Goal: Task Accomplishment & Management: Manage account settings

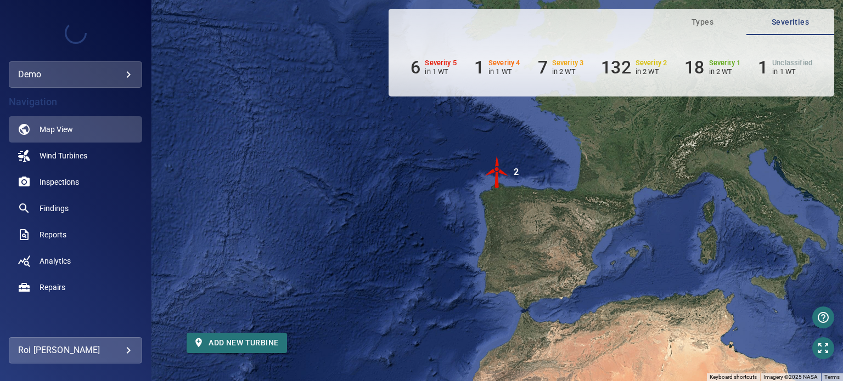
click at [113, 70] on body "**********" at bounding box center [421, 190] width 843 height 381
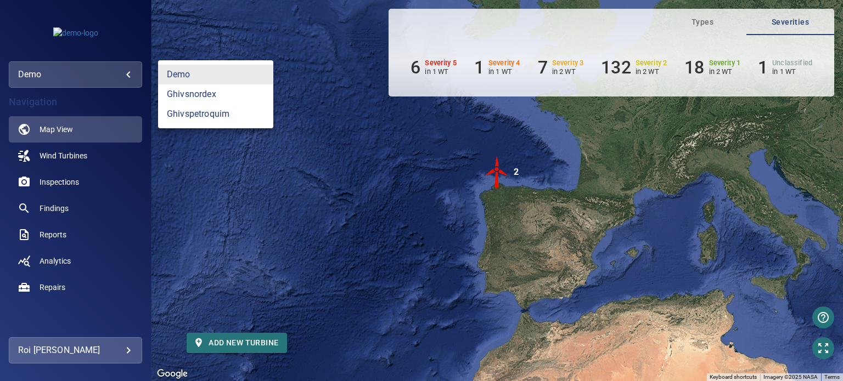
click at [129, 356] on div at bounding box center [421, 190] width 843 height 381
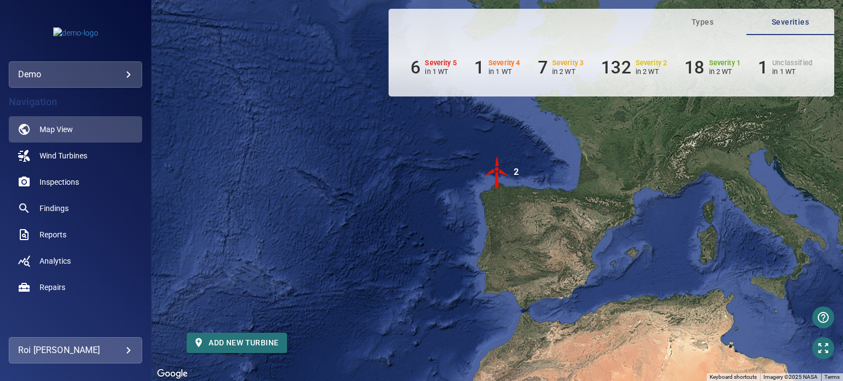
click at [131, 352] on body "**********" at bounding box center [421, 190] width 843 height 381
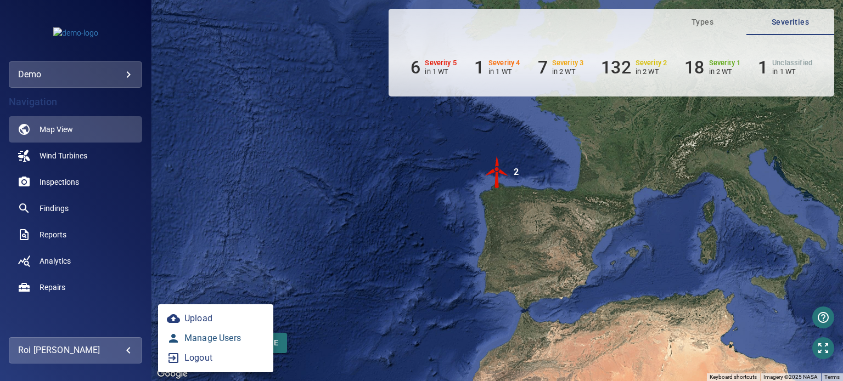
click at [218, 340] on link "Manage Users" at bounding box center [215, 339] width 115 height 20
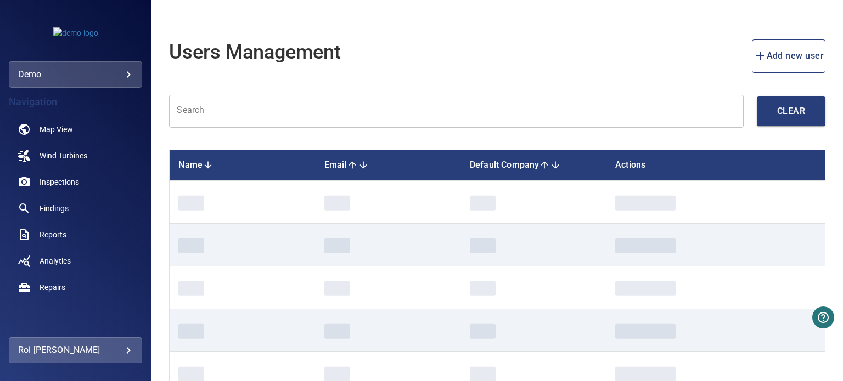
click at [320, 96] on input "text" at bounding box center [456, 111] width 574 height 33
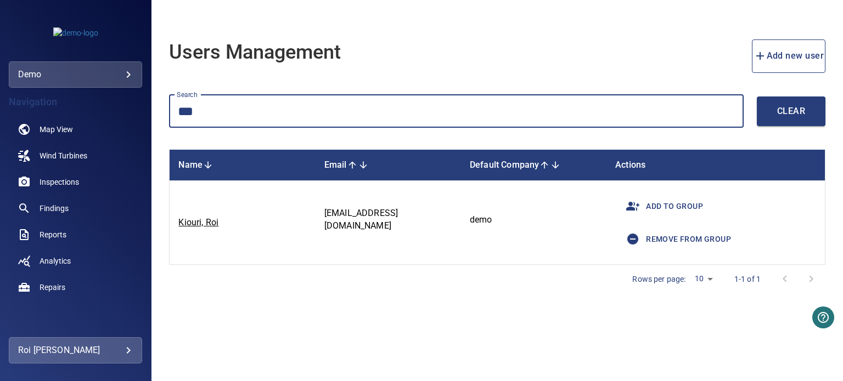
type input "***"
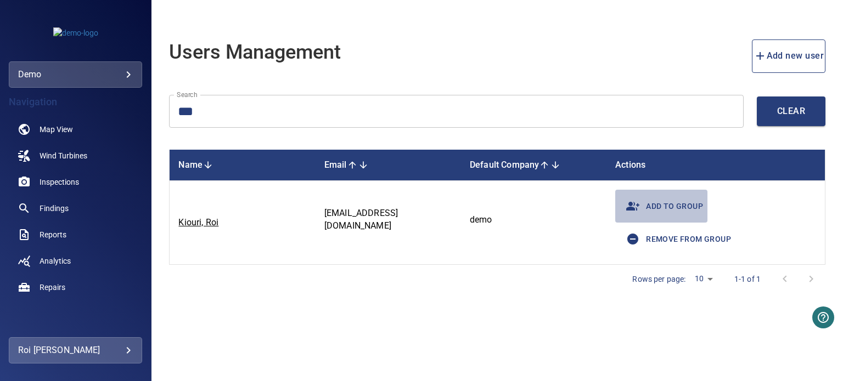
click at [649, 204] on span "Add to group" at bounding box center [660, 206] width 83 height 26
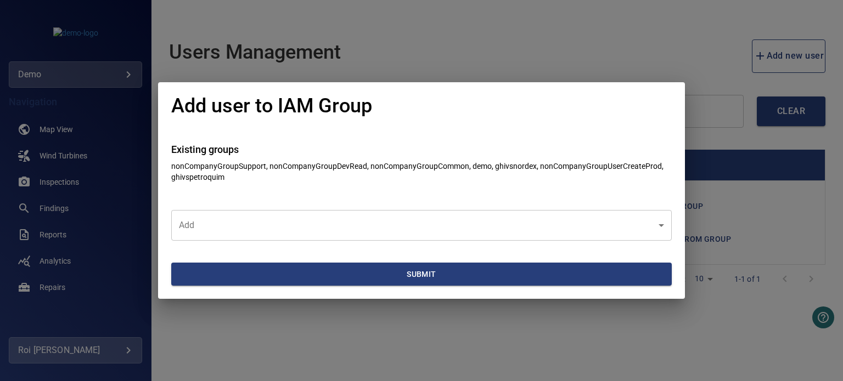
click at [350, 238] on body "**********" at bounding box center [421, 190] width 843 height 381
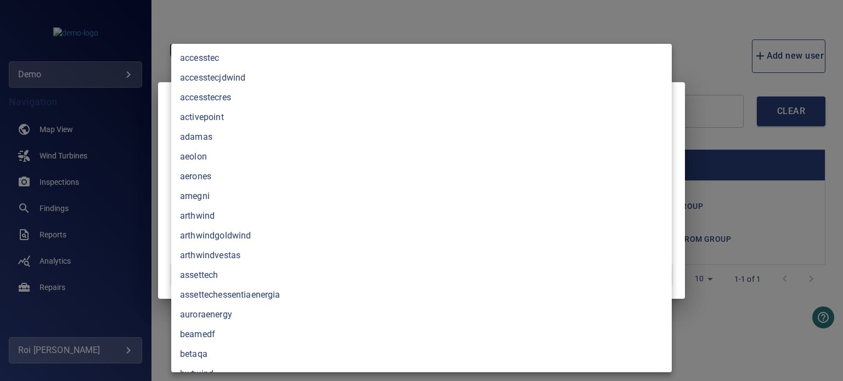
scroll to position [185, 0]
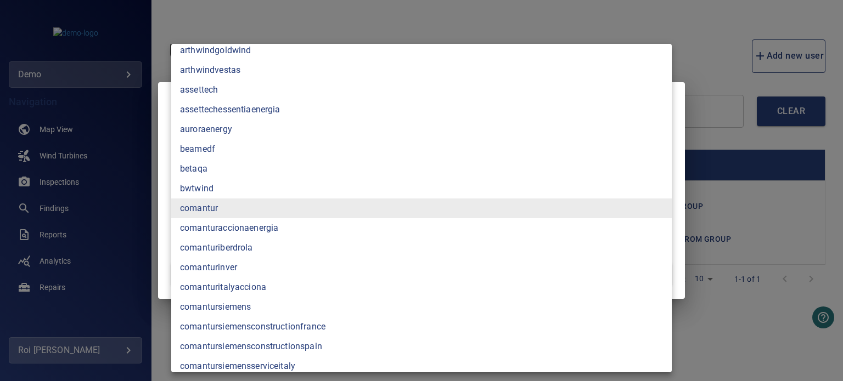
click at [238, 273] on li "comanturinver" at bounding box center [421, 268] width 500 height 20
type input "**********"
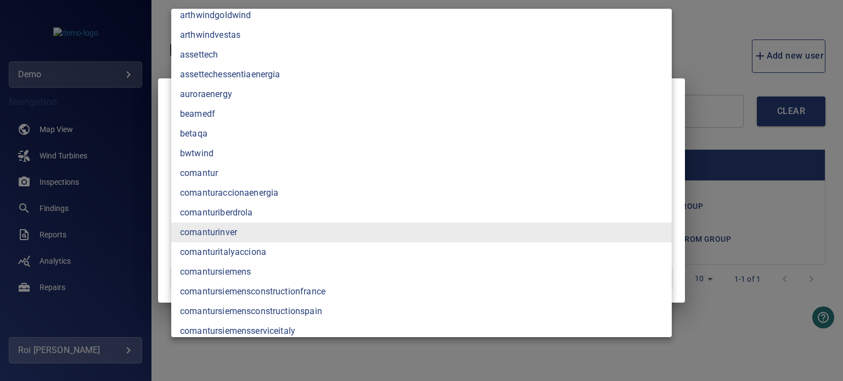
click at [161, 240] on div at bounding box center [421, 190] width 843 height 381
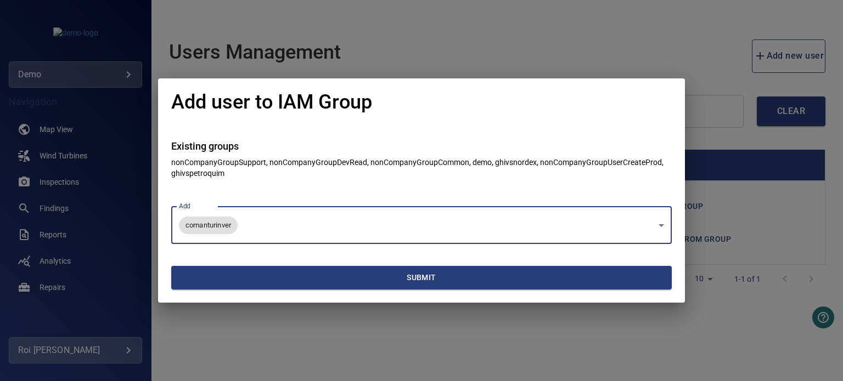
click at [207, 274] on span "Submit" at bounding box center [422, 278] width 492 height 14
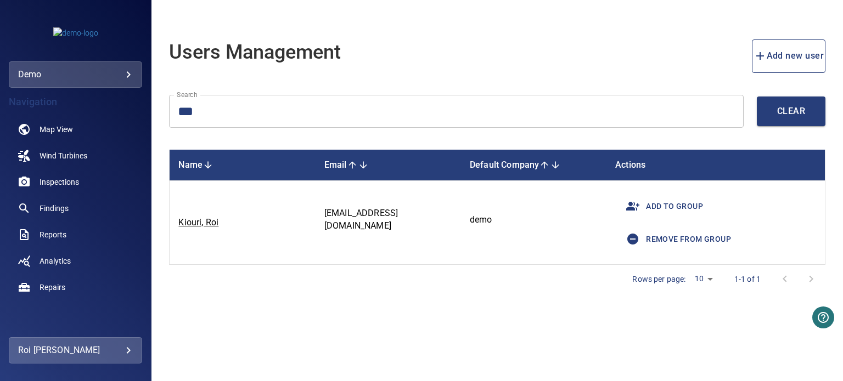
click at [106, 68] on body "**********" at bounding box center [421, 190] width 843 height 381
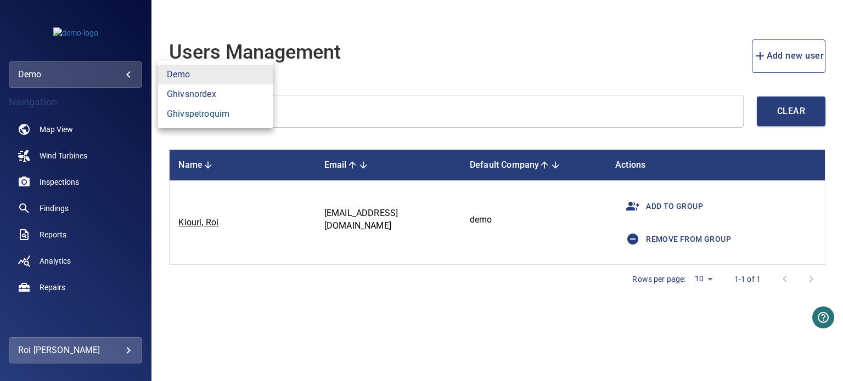
click at [195, 106] on link "ghivspetroquim" at bounding box center [215, 114] width 115 height 20
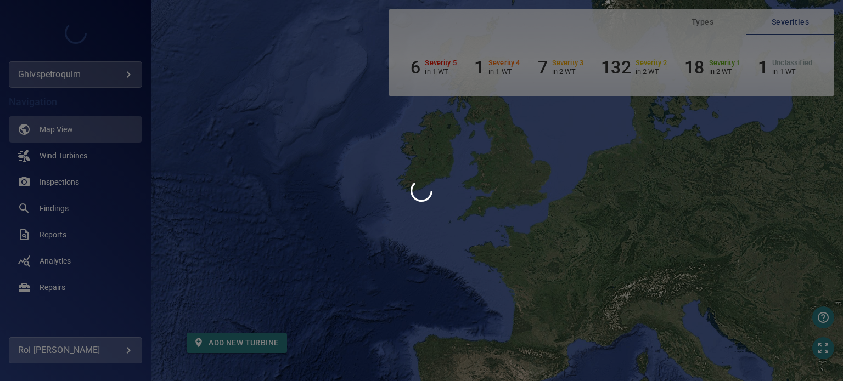
click at [124, 69] on div at bounding box center [421, 190] width 843 height 381
click at [130, 74] on div at bounding box center [421, 190] width 843 height 381
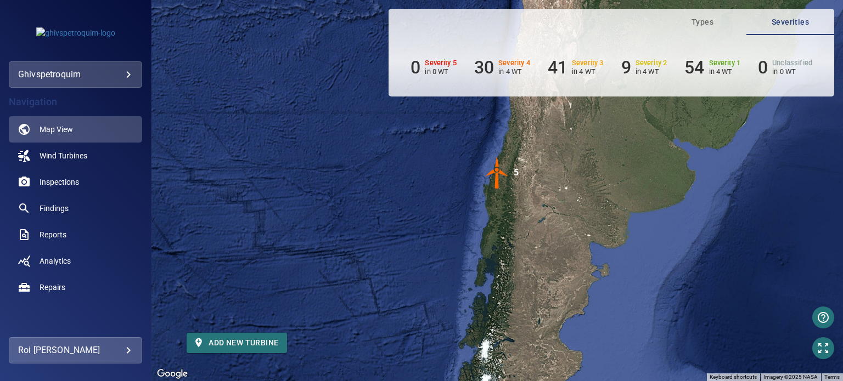
click at [129, 72] on body "**********" at bounding box center [421, 190] width 843 height 381
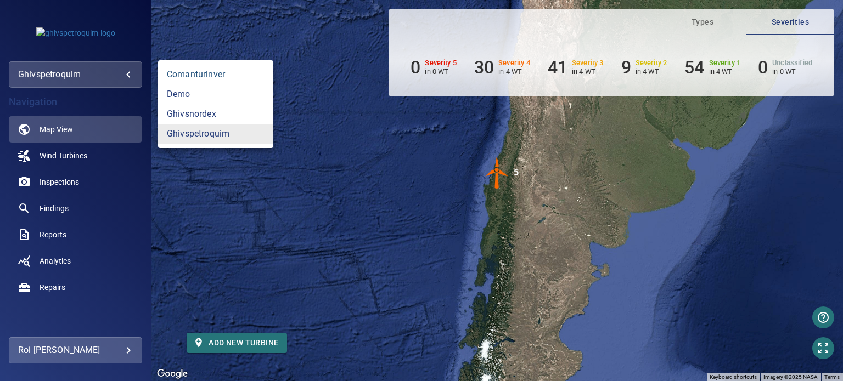
click at [209, 83] on link "comanturinver" at bounding box center [215, 75] width 115 height 20
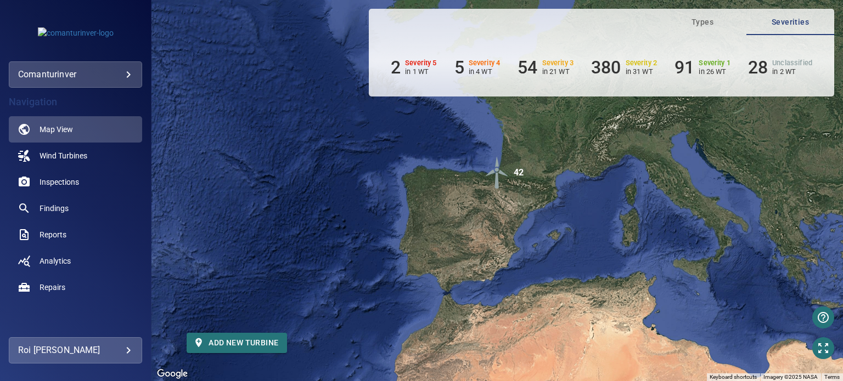
click at [105, 354] on body "**********" at bounding box center [421, 190] width 843 height 381
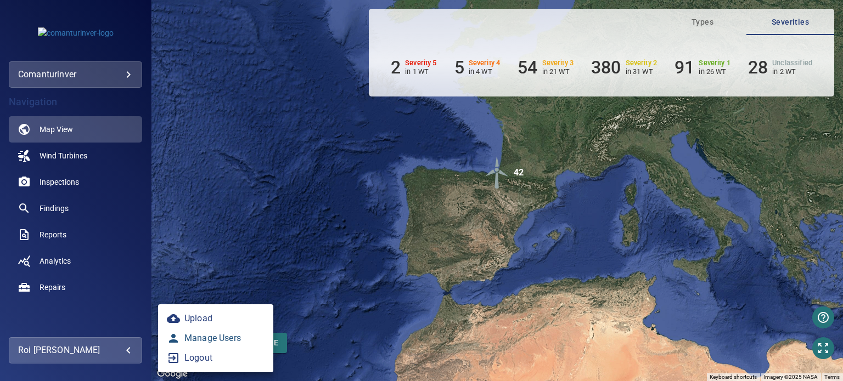
click at [201, 348] on link "Manage Users" at bounding box center [215, 339] width 115 height 20
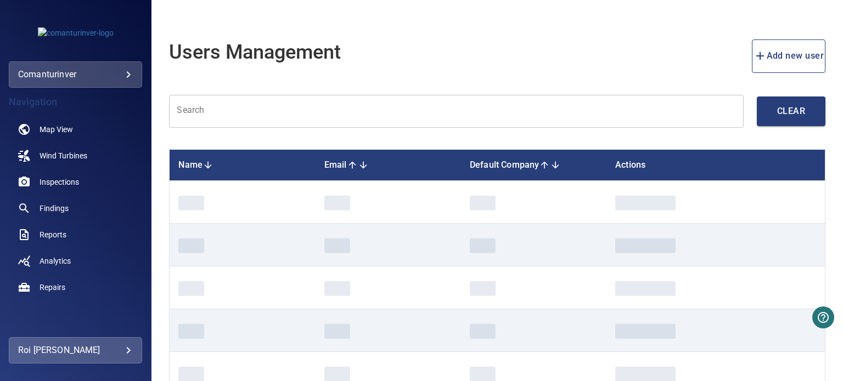
click at [236, 120] on input "text" at bounding box center [456, 111] width 574 height 33
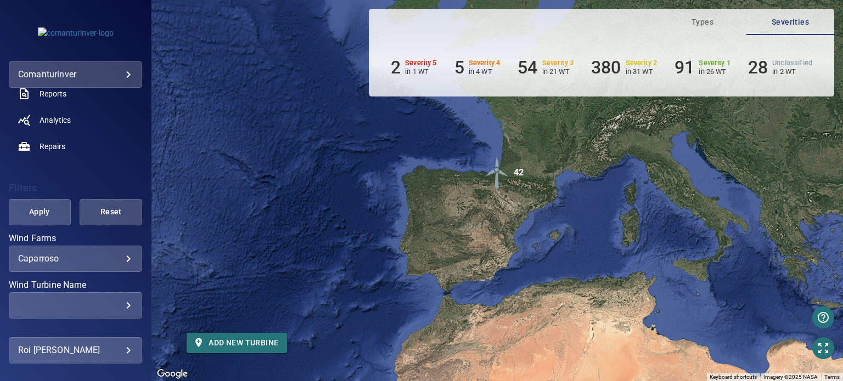
scroll to position [278, 0]
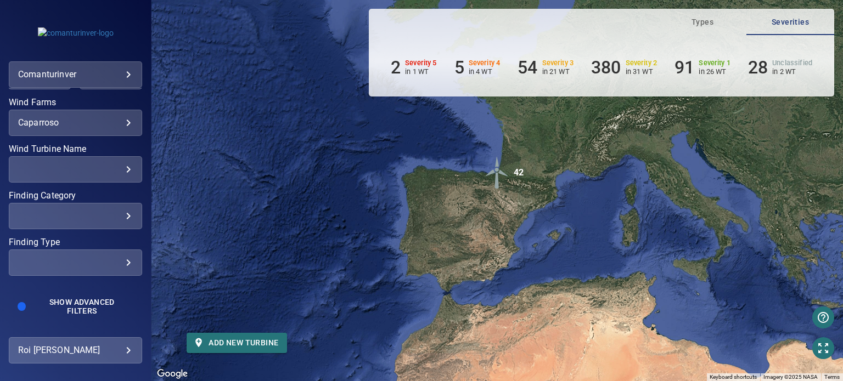
click at [81, 160] on div "​ ​" at bounding box center [75, 169] width 133 height 26
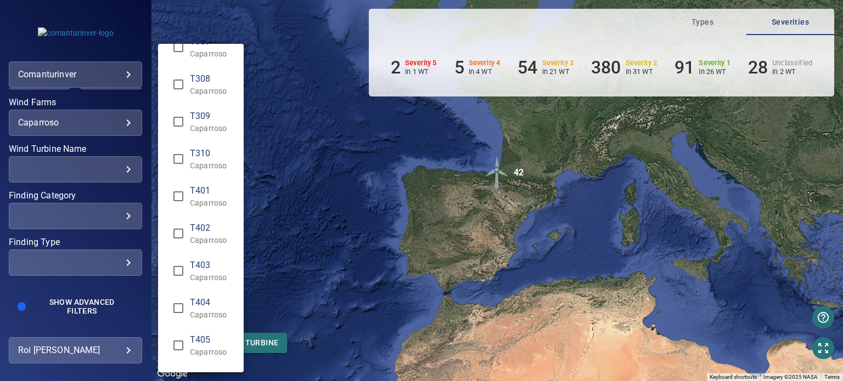
scroll to position [1042, 0]
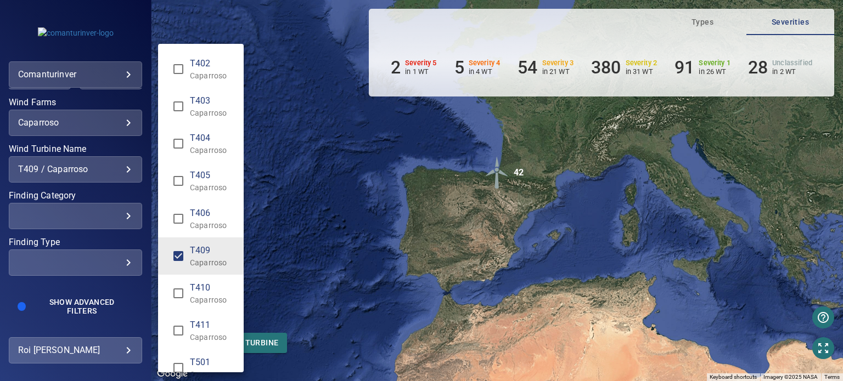
type input "**********"
click at [58, 291] on div "Wind Turbine Name" at bounding box center [421, 190] width 843 height 381
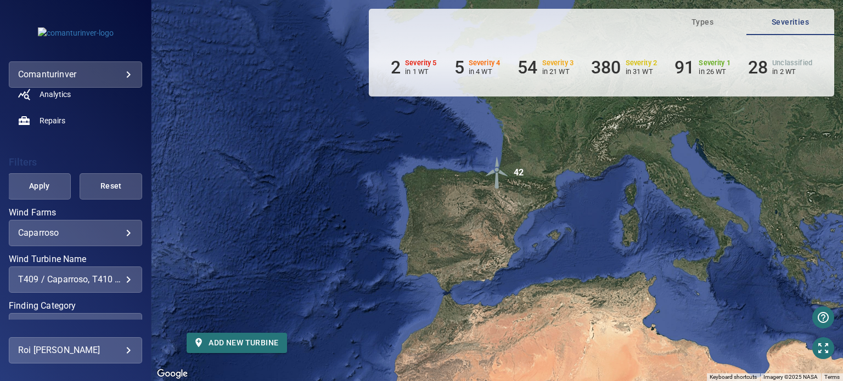
scroll to position [113, 0]
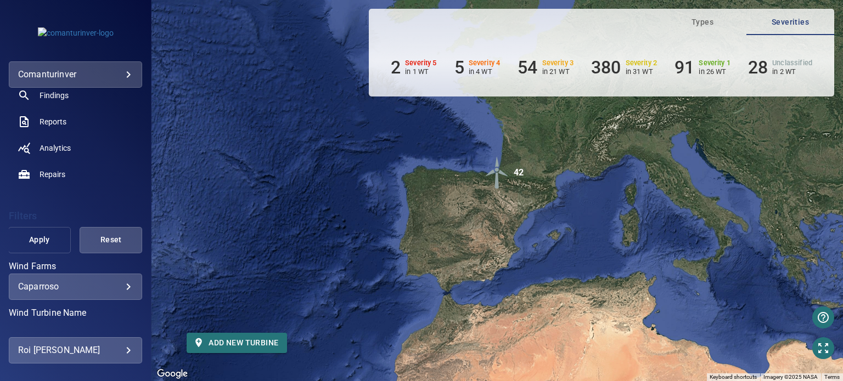
click at [34, 250] on button "Apply" at bounding box center [39, 240] width 63 height 26
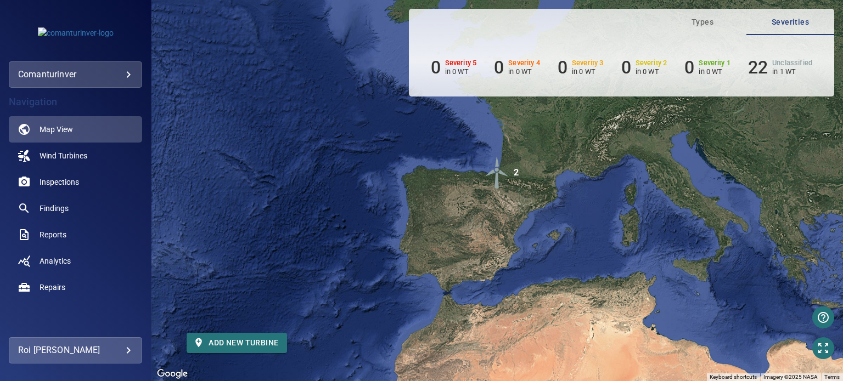
scroll to position [0, 0]
click at [53, 183] on span "Inspections" at bounding box center [60, 182] width 40 height 11
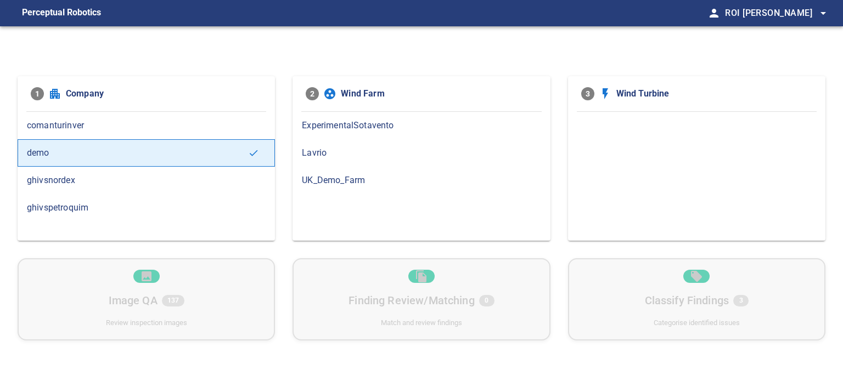
click at [76, 131] on span "comanturinver" at bounding box center [146, 125] width 239 height 13
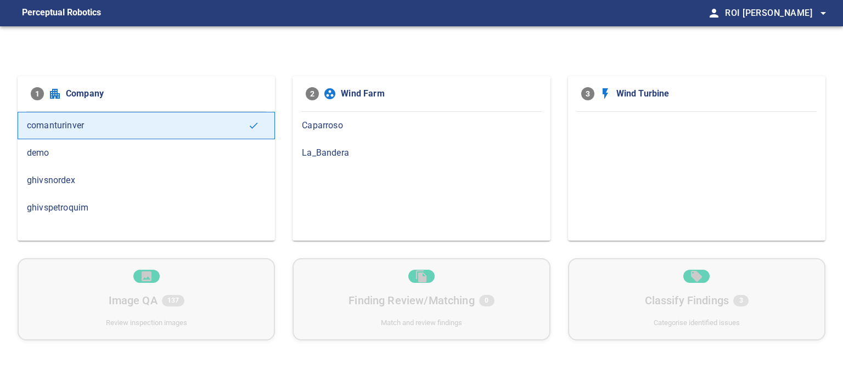
click at [337, 128] on span "Caparroso" at bounding box center [421, 125] width 239 height 13
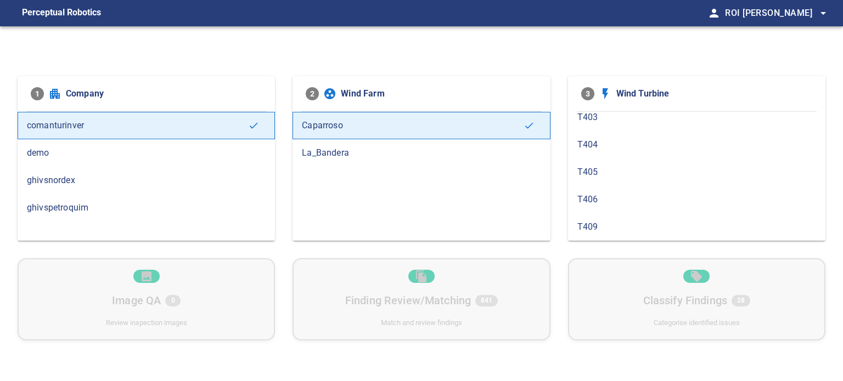
scroll to position [823, 0]
click at [592, 205] on span "T409" at bounding box center [696, 207] width 239 height 13
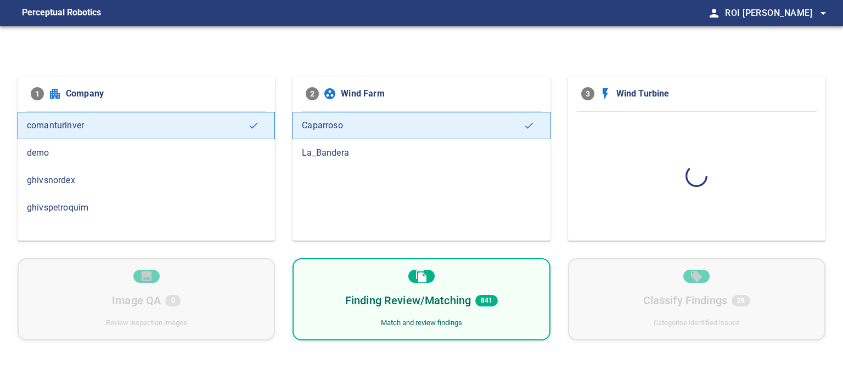
scroll to position [0, 0]
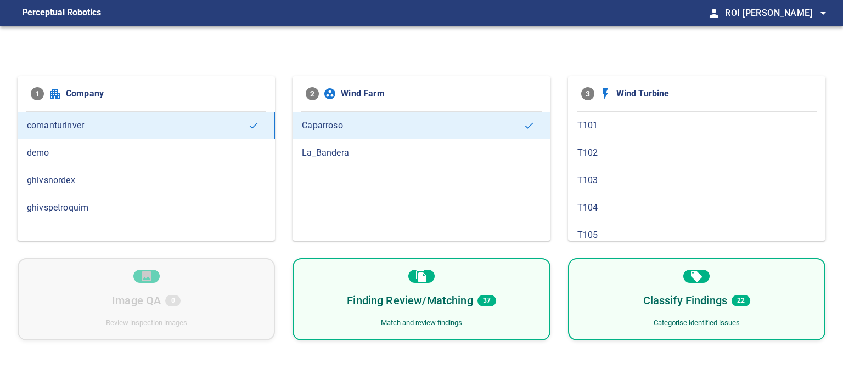
click at [415, 311] on div "Finding Review/Matching 37 Match and review findings" at bounding box center [420, 299] width 257 height 82
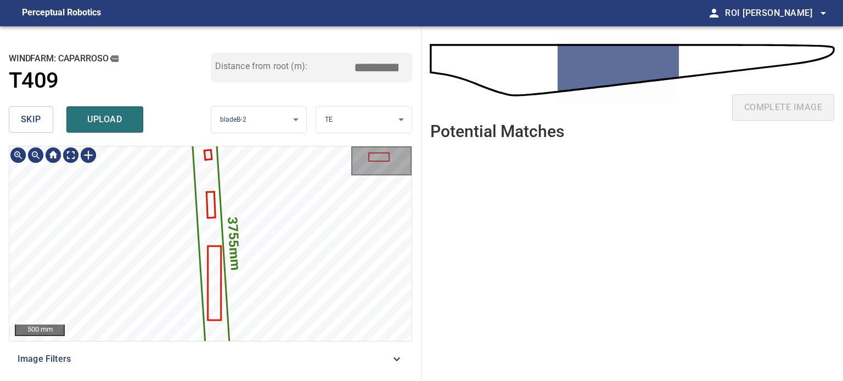
click at [217, 242] on icon at bounding box center [210, 244] width 44 height 346
click at [211, 189] on icon at bounding box center [210, 244] width 44 height 346
click at [211, 159] on icon at bounding box center [210, 244] width 44 height 346
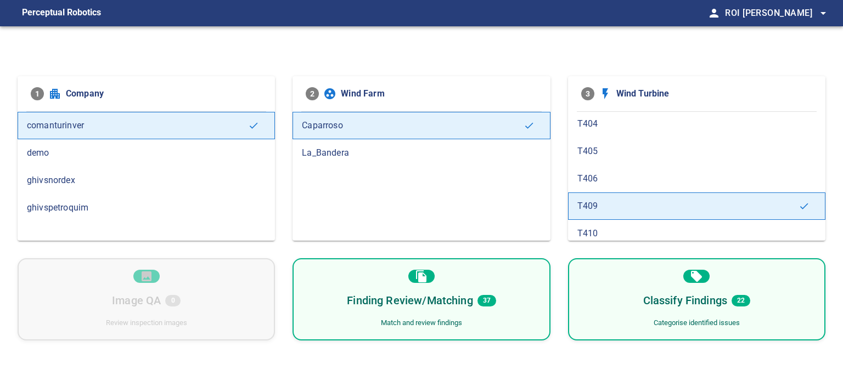
scroll to position [878, 0]
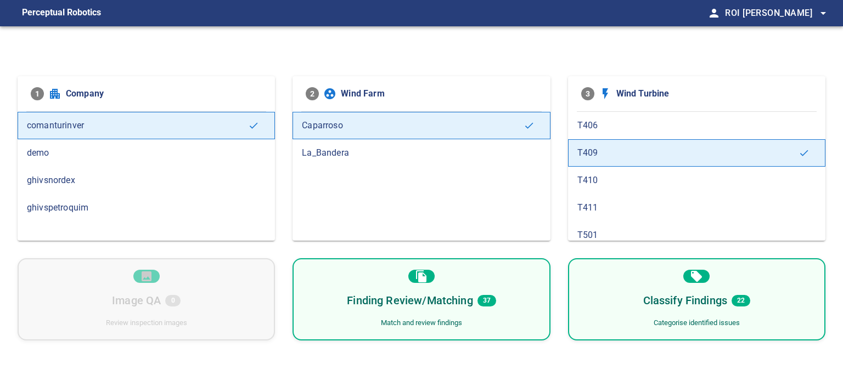
click at [576, 171] on div "T410" at bounding box center [696, 180] width 257 height 27
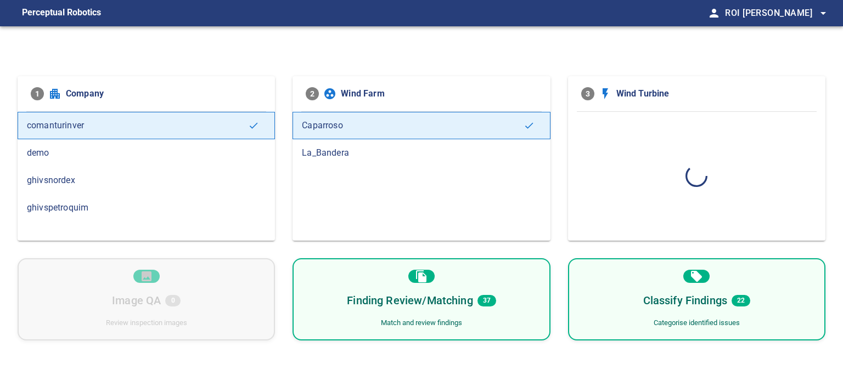
scroll to position [0, 0]
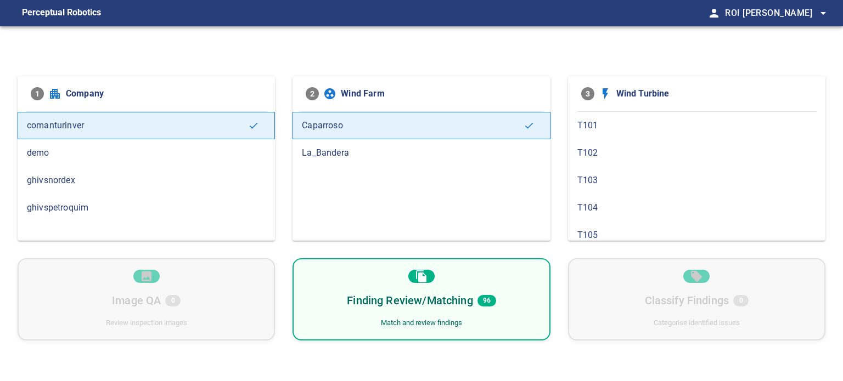
click at [400, 303] on h6 "Finding Review/Matching" at bounding box center [410, 301] width 126 height 18
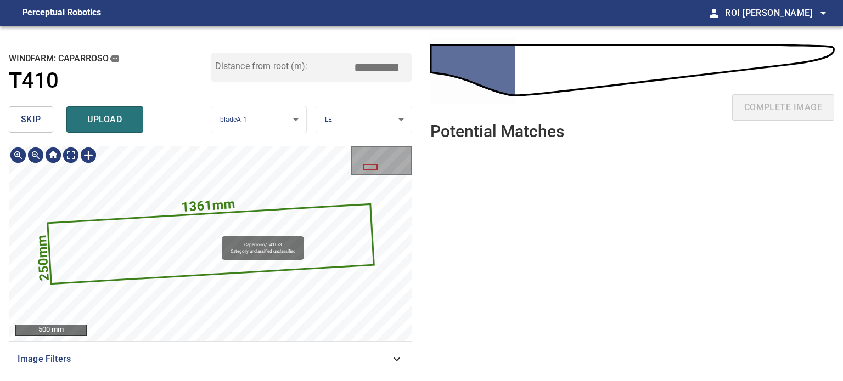
click at [215, 241] on icon at bounding box center [211, 244] width 324 height 78
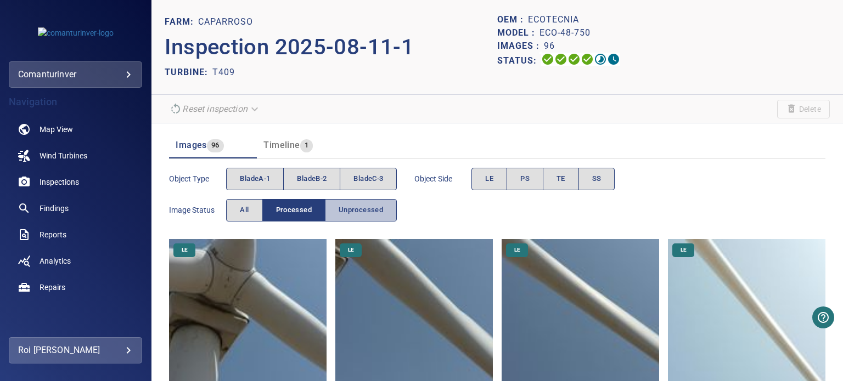
click at [360, 201] on button "Unprocessed" at bounding box center [361, 210] width 72 height 22
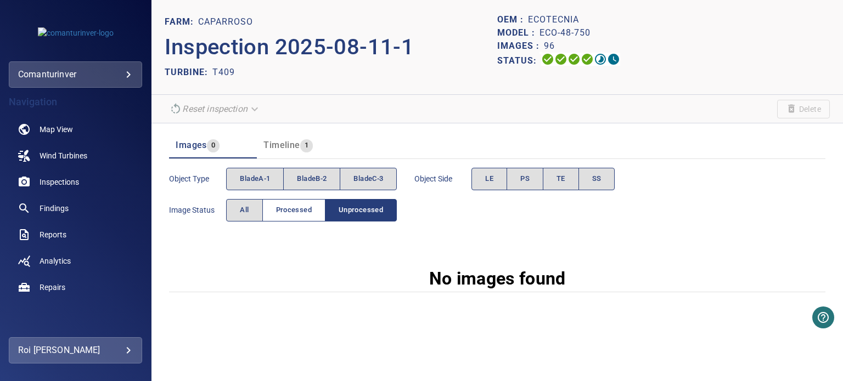
click at [306, 216] on span "Processed" at bounding box center [294, 210] width 36 height 13
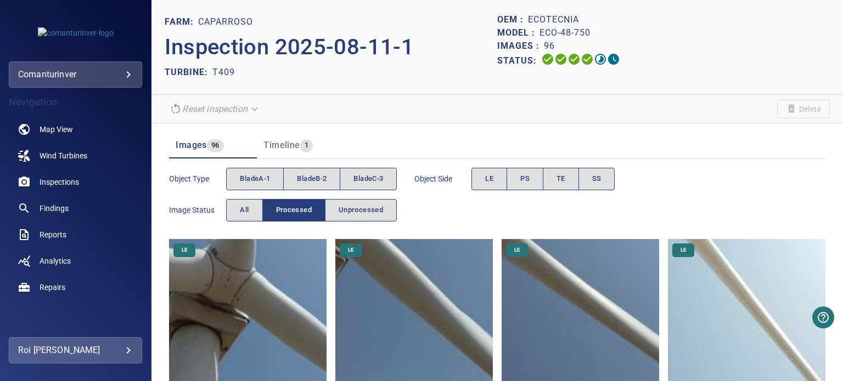
scroll to position [219, 0]
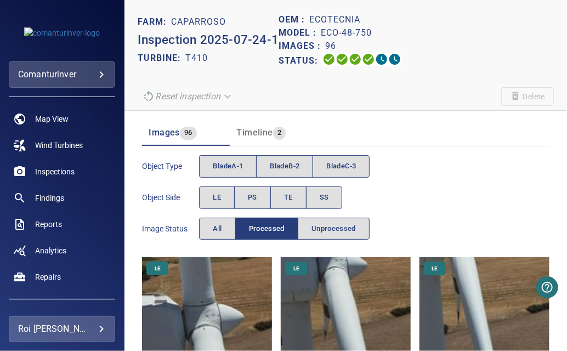
click at [431, 172] on div "Object type bladeA-1 bladeB-2 bladeC-3 Object Side LE PS TE SS Image Status All…" at bounding box center [346, 197] width 408 height 93
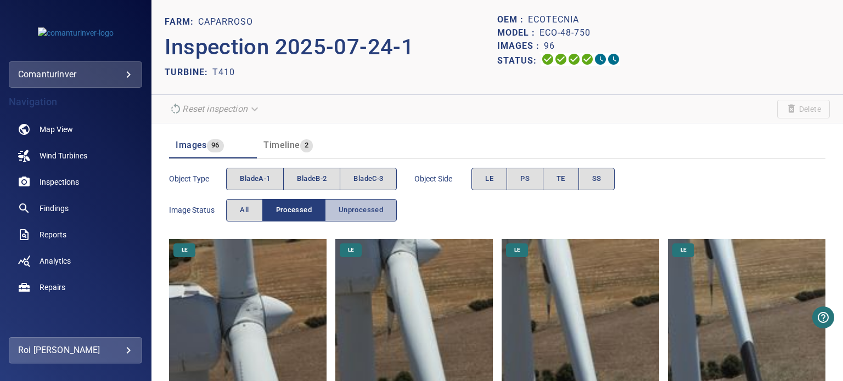
click at [375, 205] on span "Unprocessed" at bounding box center [361, 210] width 44 height 13
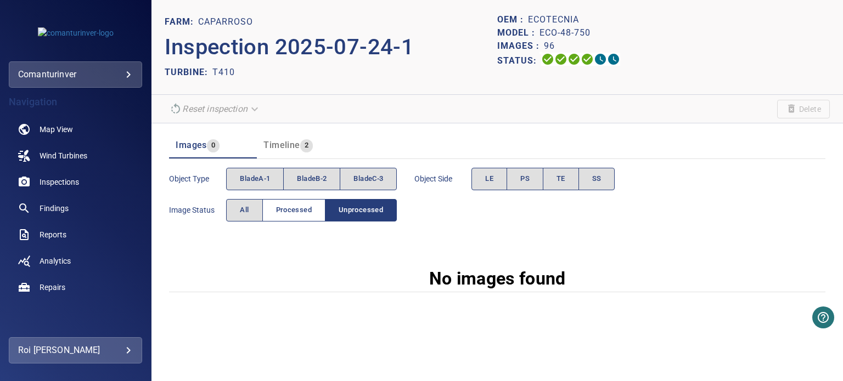
click at [323, 213] on button "Processed" at bounding box center [293, 210] width 63 height 22
